Goal: Information Seeking & Learning: Check status

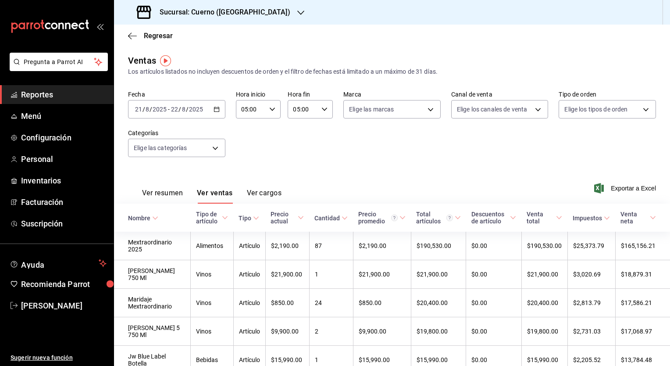
click at [230, 13] on h3 "Sucursal: Cuerno ([GEOGRAPHIC_DATA])" at bounding box center [222, 12] width 138 height 11
click at [51, 97] on span "Reportes" at bounding box center [64, 95] width 86 height 12
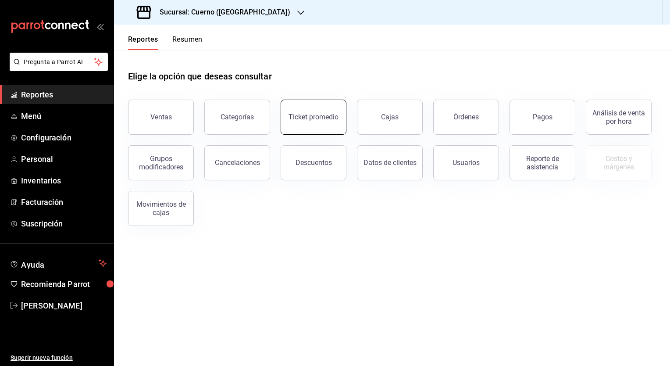
click at [319, 120] on div "Ticket promedio" at bounding box center [314, 117] width 50 height 8
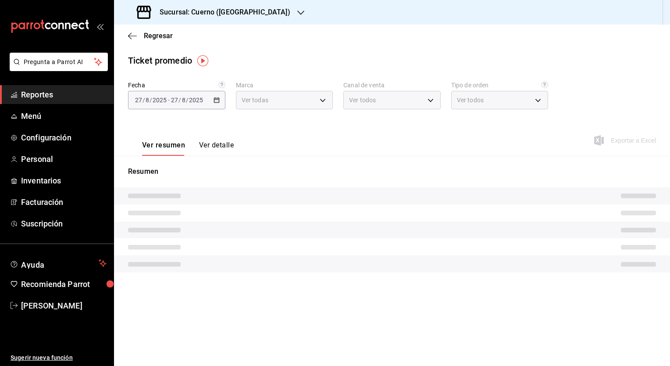
type input "c9e961b9-bc29-480f-a65c-324ff110f526"
type input "PARROT,UBER_EATS,RAPPI,DIDI_FOOD,ONLINE"
type input "dfbf6a66-9e2c-4531-8c07-cb6fdb35851c,965fb10a-4951-4111-90b6-db3caf29f93a,2f3c6…"
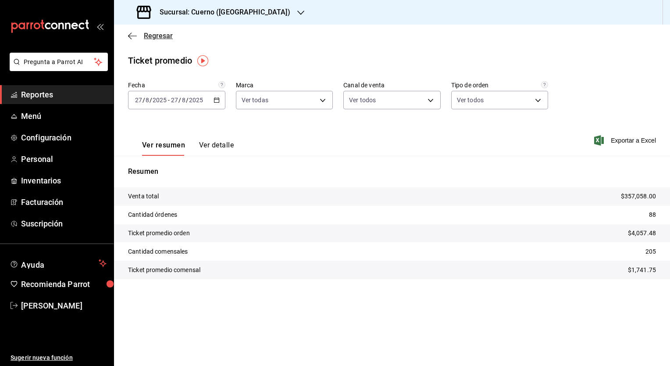
click at [131, 36] on icon "button" at bounding box center [132, 36] width 9 height 8
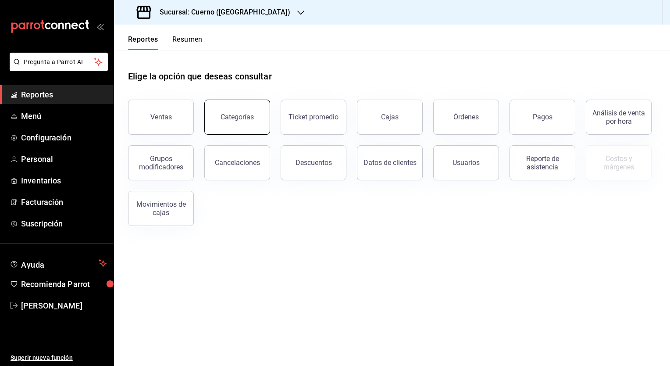
click at [228, 127] on button "Categorías" at bounding box center [237, 117] width 66 height 35
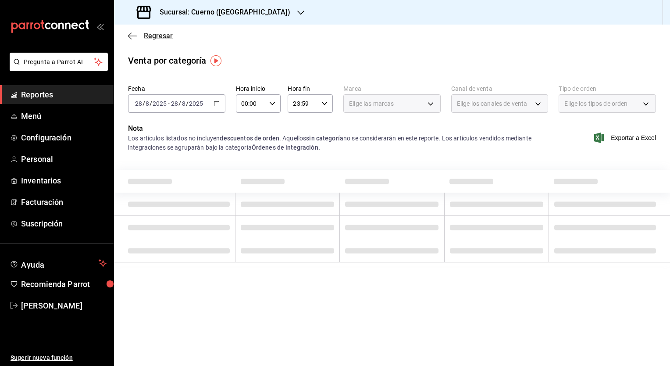
click at [135, 38] on icon "button" at bounding box center [132, 36] width 9 height 8
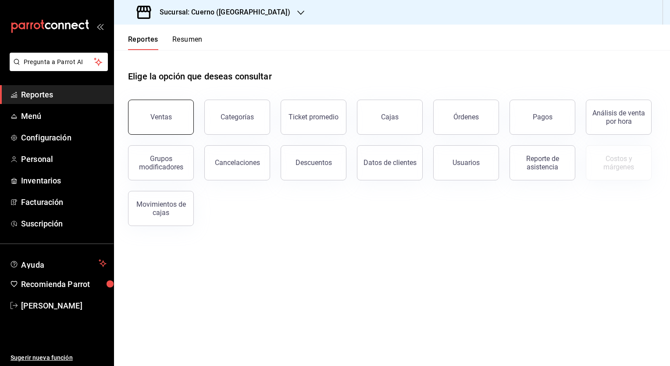
click at [175, 123] on button "Ventas" at bounding box center [161, 117] width 66 height 35
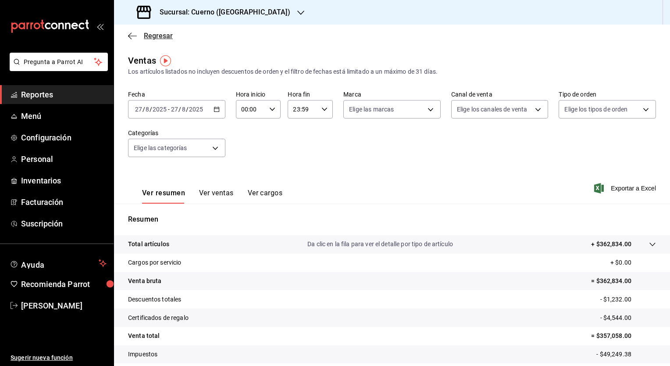
click at [135, 34] on icon "button" at bounding box center [132, 36] width 9 height 8
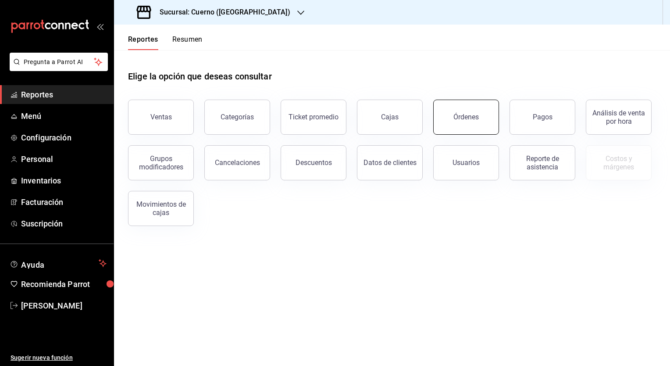
click at [499, 121] on div "Ventas Categorías Ticket promedio Cajas Órdenes Pagos Análisis de venta por hor…" at bounding box center [387, 157] width 538 height 137
click at [467, 119] on div "Órdenes" at bounding box center [465, 117] width 25 height 8
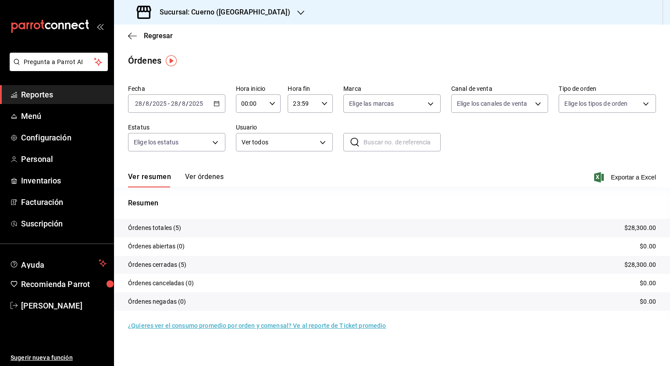
click at [385, 141] on input "text" at bounding box center [402, 142] width 77 height 18
click at [378, 145] on input "text" at bounding box center [402, 142] width 77 height 18
paste input "15327"
type input "15327"
click at [358, 140] on icon at bounding box center [354, 142] width 11 height 11
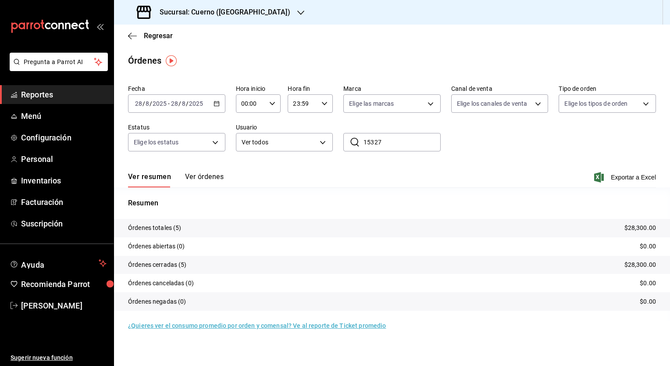
click at [356, 143] on icon at bounding box center [354, 142] width 11 height 11
click at [404, 143] on input "15327" at bounding box center [402, 142] width 77 height 18
drag, startPoint x: 305, startPoint y: 172, endPoint x: 312, endPoint y: 173, distance: 7.5
click at [305, 172] on div "Ver resumen Ver órdenes Exportar a Excel" at bounding box center [392, 174] width 528 height 25
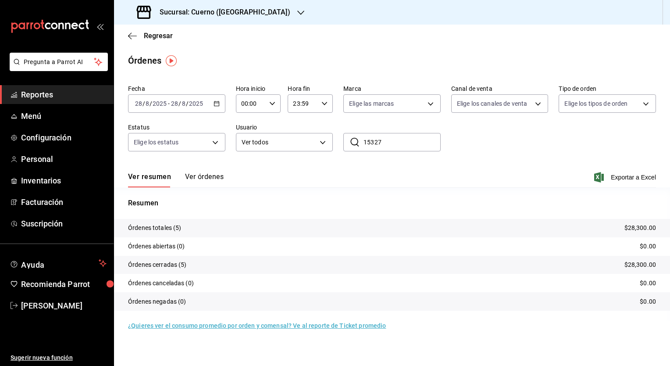
click at [426, 152] on div "Fecha [DATE] [DATE] - [DATE] [DATE] Hora inicio 00:00 Hora inicio Hora fin 23:5…" at bounding box center [392, 121] width 528 height 81
click at [131, 39] on icon "button" at bounding box center [130, 35] width 4 height 7
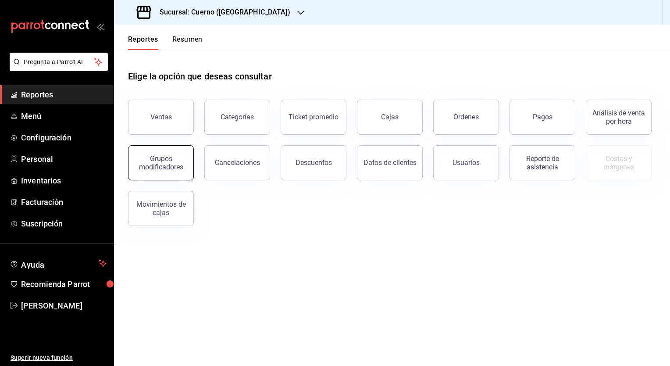
click at [162, 166] on div "Grupos modificadores" at bounding box center [161, 162] width 54 height 17
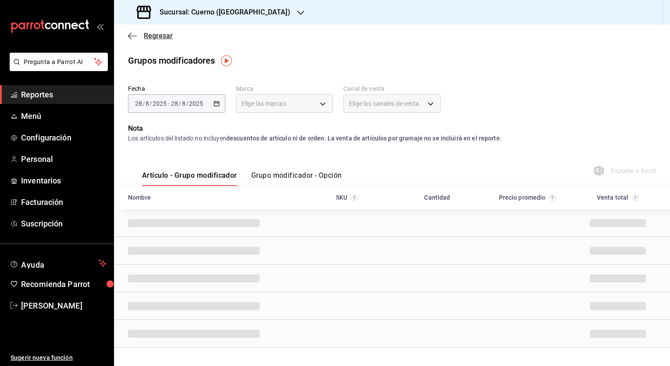
click at [129, 34] on icon "button" at bounding box center [132, 36] width 9 height 8
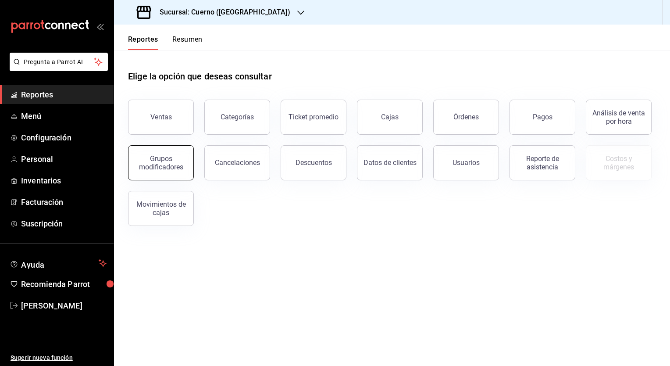
click at [151, 157] on div "Grupos modificadores" at bounding box center [161, 162] width 54 height 17
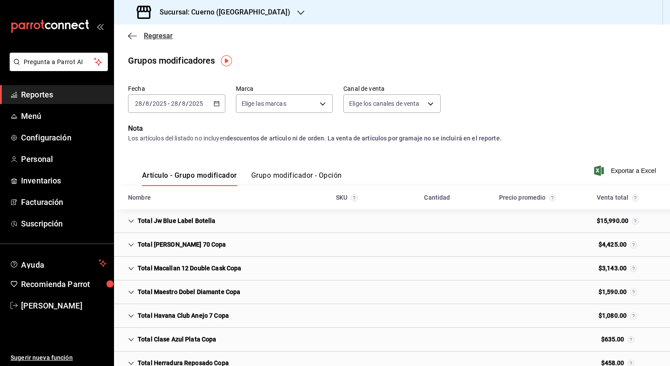
click at [135, 36] on icon "button" at bounding box center [132, 36] width 9 height 8
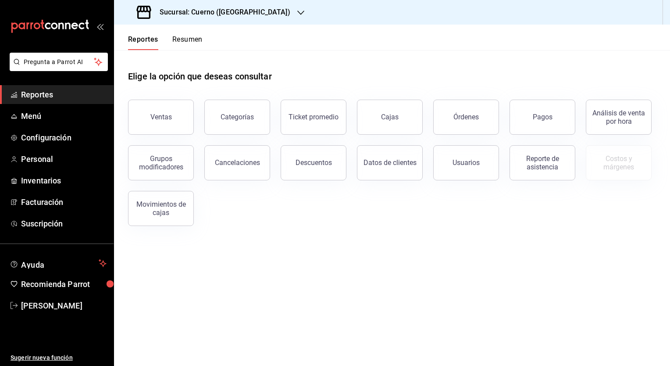
click at [185, 44] on button "Resumen" at bounding box center [187, 42] width 30 height 15
click at [189, 8] on h3 "Sucursal: Cuerno ([GEOGRAPHIC_DATA])" at bounding box center [222, 12] width 138 height 11
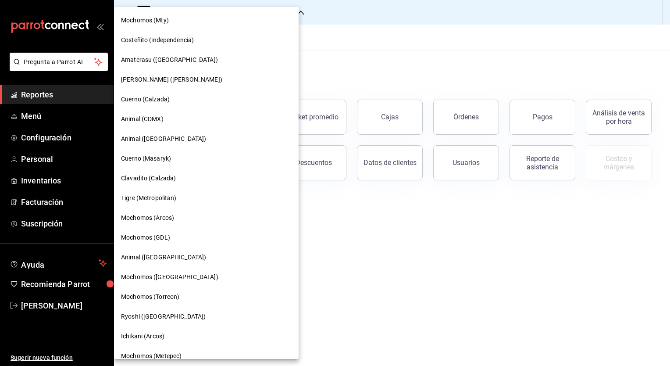
click at [167, 94] on div "Cuerno (Calzada)" at bounding box center [206, 99] width 185 height 20
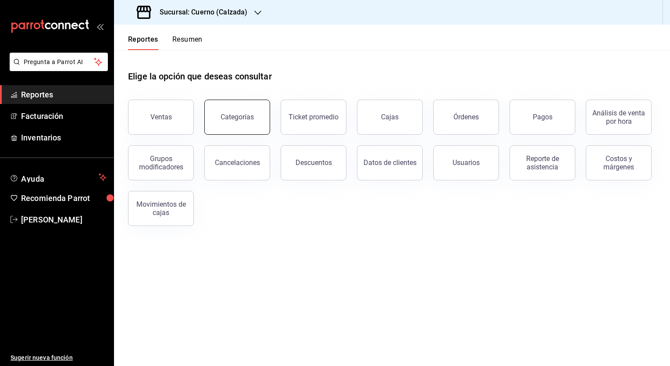
click at [237, 120] on div "Categorías" at bounding box center [237, 117] width 33 height 8
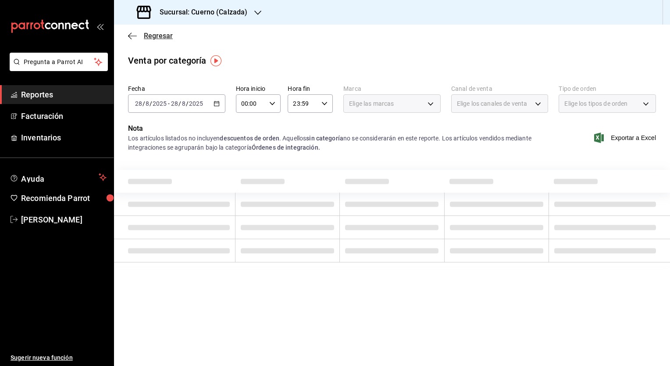
click at [134, 35] on icon "button" at bounding box center [132, 36] width 9 height 8
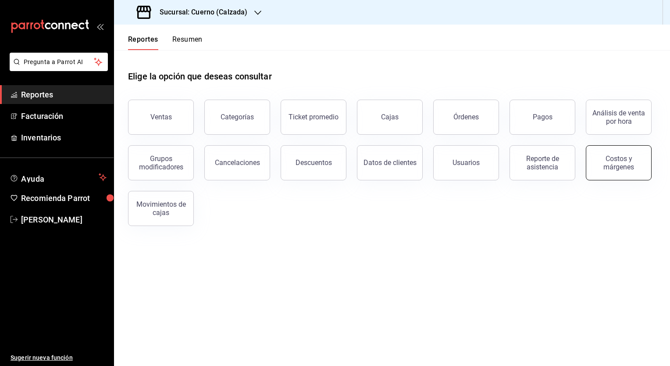
click at [602, 162] on div "Costos y márgenes" at bounding box center [619, 162] width 54 height 17
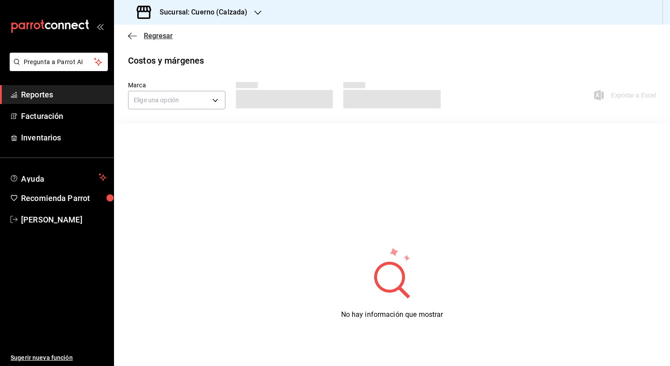
click at [129, 36] on icon "button" at bounding box center [132, 36] width 9 height 8
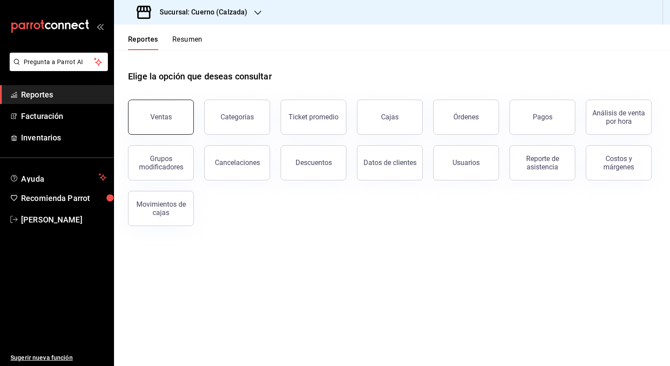
click at [176, 122] on button "Ventas" at bounding box center [161, 117] width 66 height 35
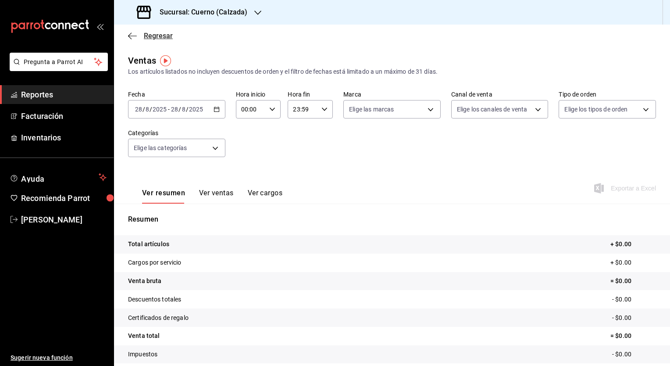
click at [132, 34] on icon "button" at bounding box center [132, 36] width 9 height 8
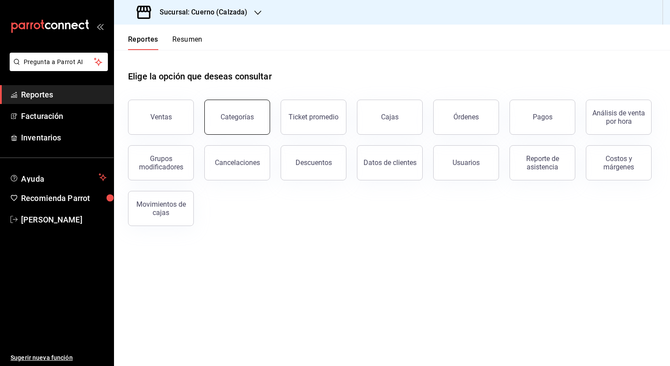
click at [237, 120] on div "Categorías" at bounding box center [237, 117] width 33 height 8
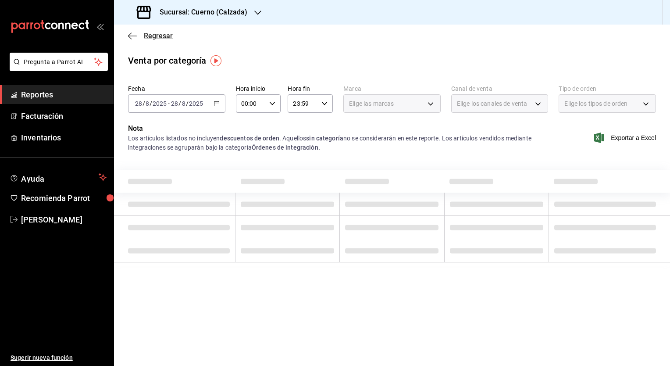
click at [133, 37] on icon "button" at bounding box center [132, 36] width 9 height 8
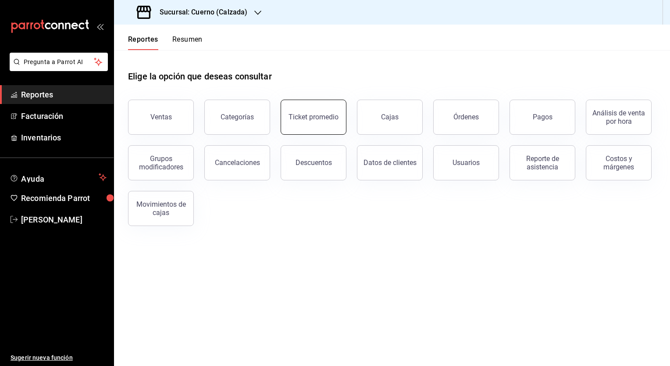
click at [324, 122] on button "Ticket promedio" at bounding box center [314, 117] width 66 height 35
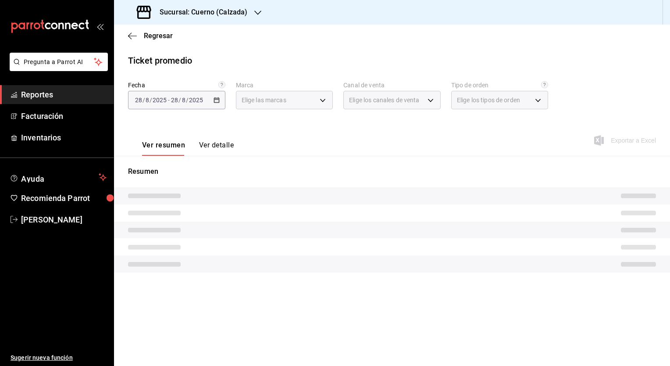
type input "b7ae777b-2dfc-42e0-9650-6cefdf37a424,c000f1c0-fb9f-4016-8e6a-f0d1e83e893d"
type input "PARROT,UBER_EATS,RAPPI,DIDI_FOOD,ONLINE"
type input "45550569-3ed2-40ec-865f-a78a43aad0fb,ed9744db-0daf-4564-a5b3-b3442505d928,23f9e…"
click at [135, 39] on icon "button" at bounding box center [132, 36] width 9 height 8
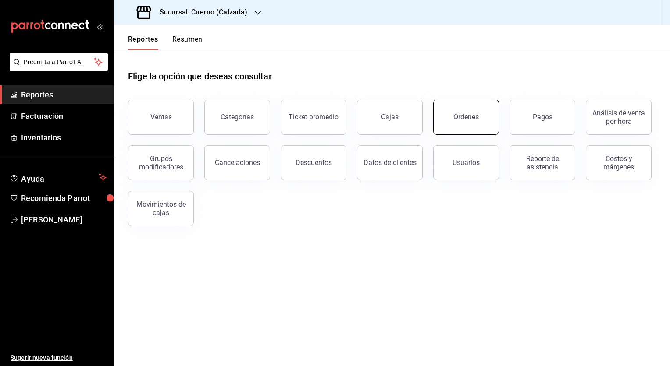
click at [473, 122] on button "Órdenes" at bounding box center [466, 117] width 66 height 35
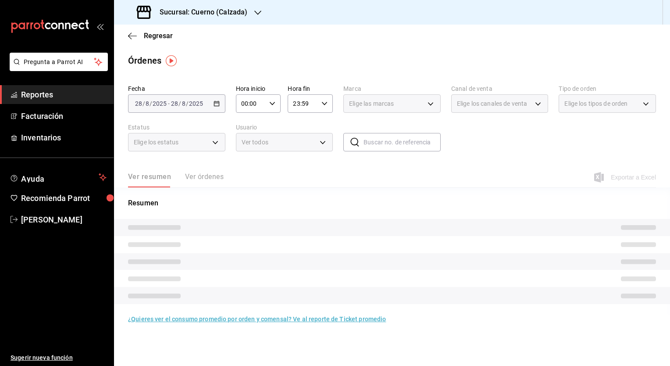
click at [405, 144] on input "text" at bounding box center [402, 142] width 77 height 18
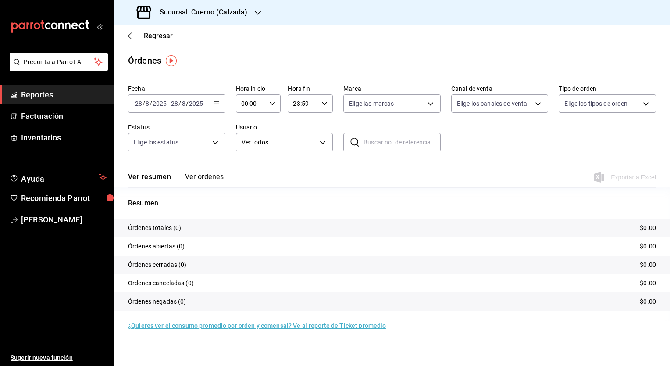
click at [371, 143] on input "text" at bounding box center [402, 142] width 77 height 18
drag, startPoint x: 388, startPoint y: 141, endPoint x: 217, endPoint y: 127, distance: 170.7
click at [223, 128] on div "Fecha [DATE] [DATE] - [DATE] [DATE] Hora inicio 00:00 Hora inicio Hora fin 23:5…" at bounding box center [392, 121] width 528 height 81
type input "15470"
click at [342, 178] on div "Ver resumen Ver órdenes Exportar a Excel" at bounding box center [392, 174] width 528 height 25
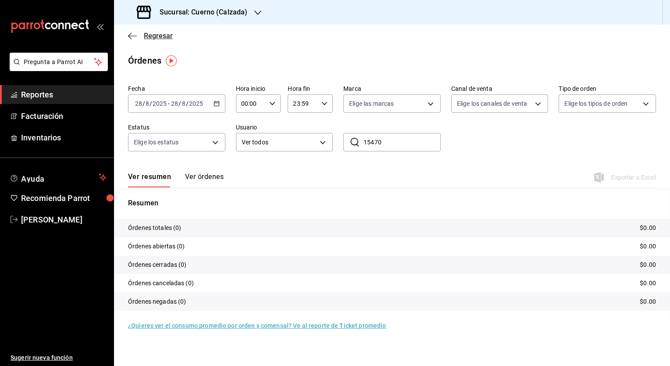
click at [136, 38] on icon "button" at bounding box center [132, 36] width 9 height 8
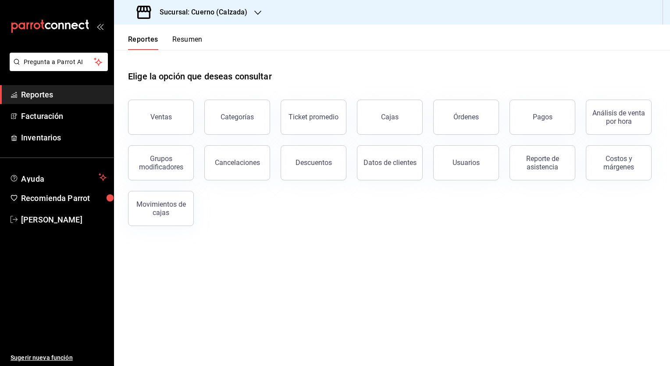
click at [455, 217] on div "Ventas Categorías Ticket promedio Cajas Órdenes Pagos Análisis de venta por hor…" at bounding box center [387, 157] width 538 height 137
click at [279, 273] on main "Elige la opción que deseas consultar Ventas Categorías Ticket promedio Cajas Ór…" at bounding box center [392, 208] width 556 height 316
click at [369, 276] on main "Elige la opción que deseas consultar Ventas Categorías Ticket promedio Cajas Ór…" at bounding box center [392, 208] width 556 height 316
